Goal: Task Accomplishment & Management: Use online tool/utility

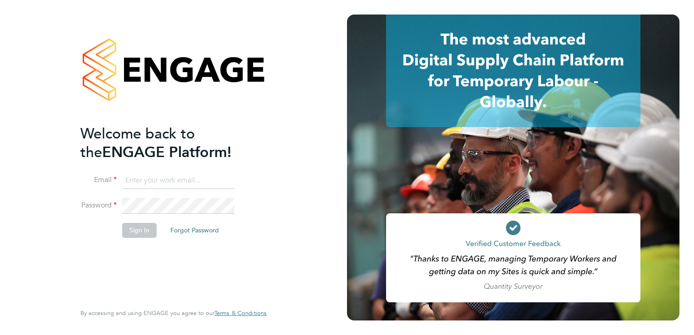
type input "[PERSON_NAME][EMAIL_ADDRESS][DOMAIN_NAME][PERSON_NAME]"
click at [141, 229] on button "Sign In" at bounding box center [139, 230] width 35 height 15
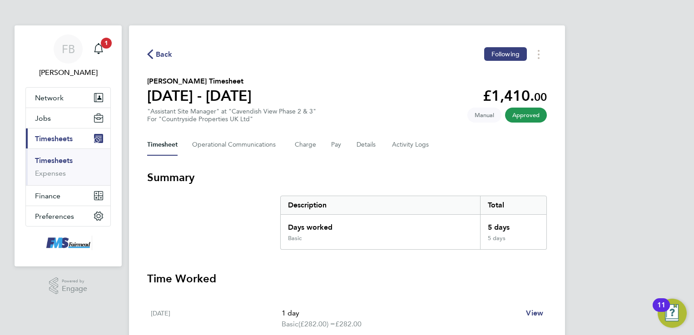
click at [63, 162] on link "Timesheets" at bounding box center [54, 160] width 38 height 9
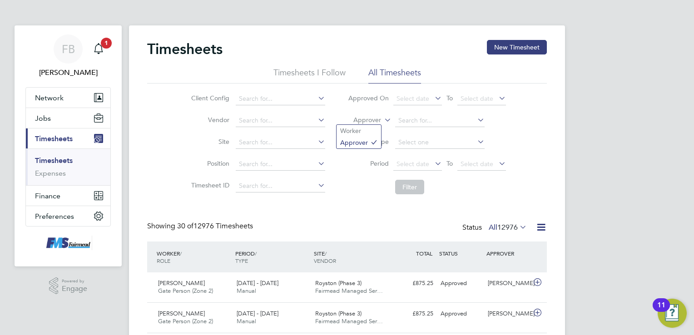
click at [382, 119] on icon at bounding box center [382, 118] width 0 height 8
click at [376, 129] on li "Worker" at bounding box center [359, 131] width 45 height 12
click at [421, 120] on input at bounding box center [439, 120] width 89 height 13
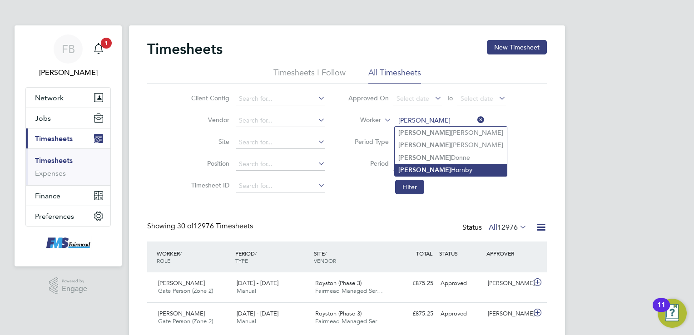
click at [442, 167] on li "Stuart Hornby" at bounding box center [451, 170] width 112 height 12
type input "Stuart Hornby"
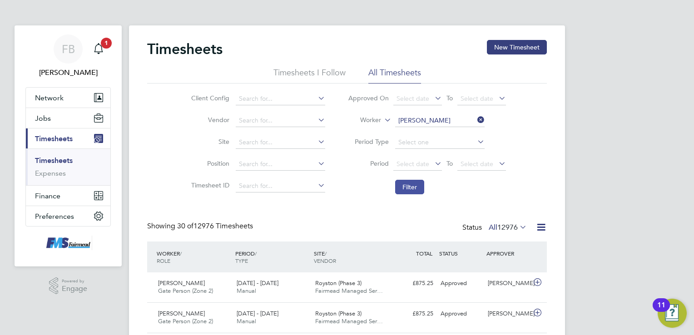
click at [412, 188] on button "Filter" at bounding box center [409, 187] width 29 height 15
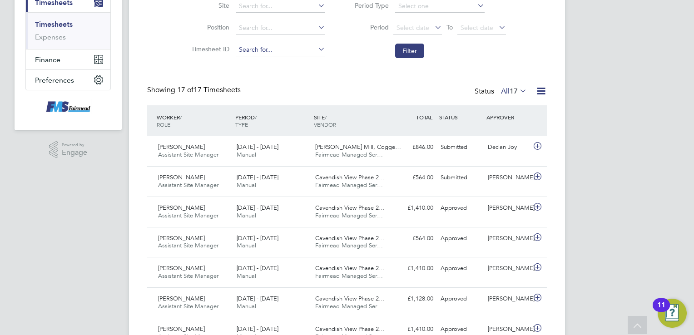
scroll to position [128, 0]
